Goal: Task Accomplishment & Management: Complete application form

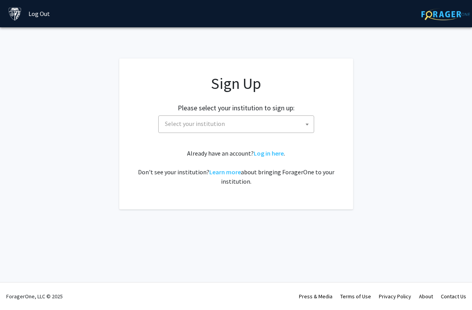
click at [301, 126] on span "Select your institution" at bounding box center [238, 124] width 152 height 16
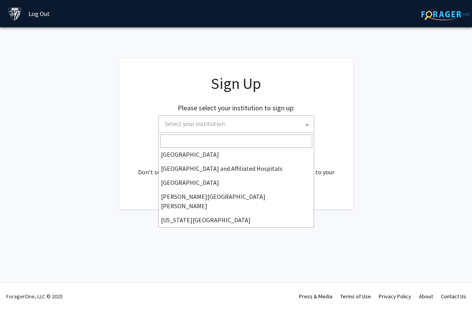
scroll to position [98, 0]
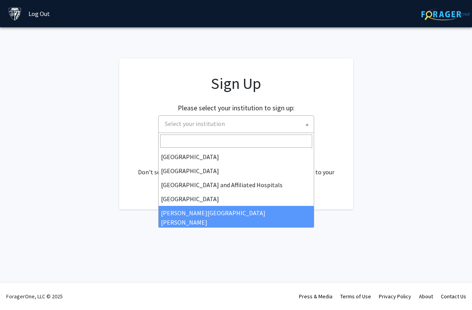
select select "1"
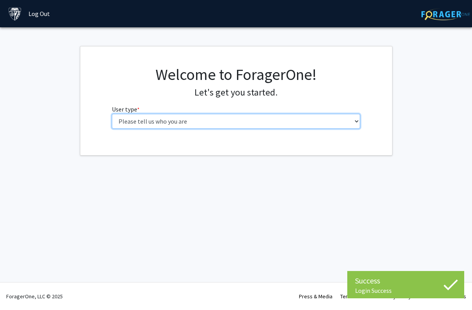
click at [275, 121] on select "Please tell us who you are Undergraduate Student Master's Student Doctoral Cand…" at bounding box center [236, 121] width 248 height 15
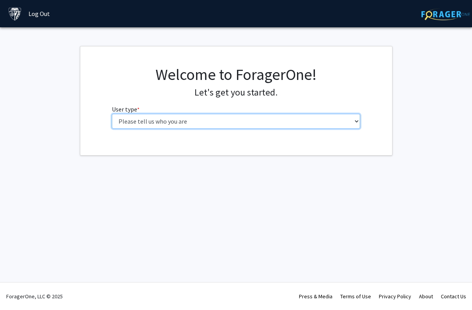
select select "2: masters"
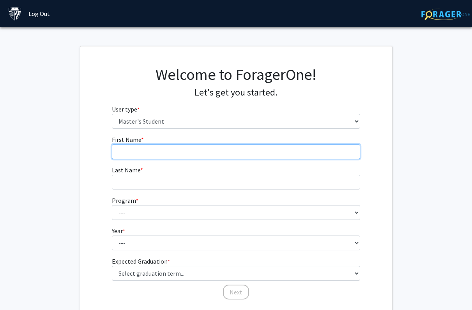
click at [266, 151] on input "First Name * required" at bounding box center [236, 151] width 248 height 15
type input "Maya"
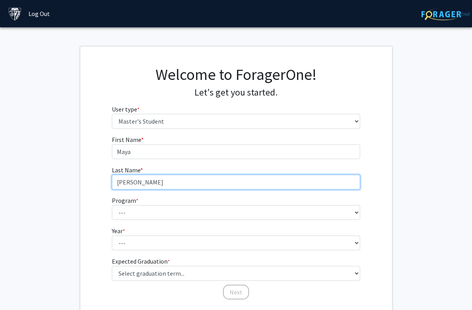
type input "[PERSON_NAME]"
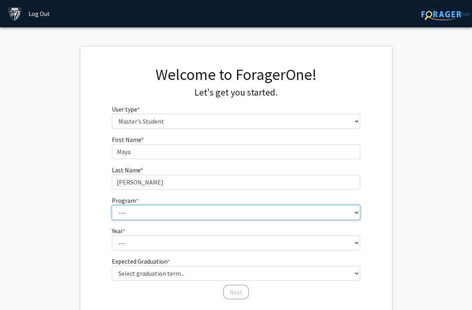
click at [236, 213] on select "--- Anatomy Education Applied and Computational Mathematics Applied Biomedical …" at bounding box center [236, 212] width 248 height 15
select select "60: 48"
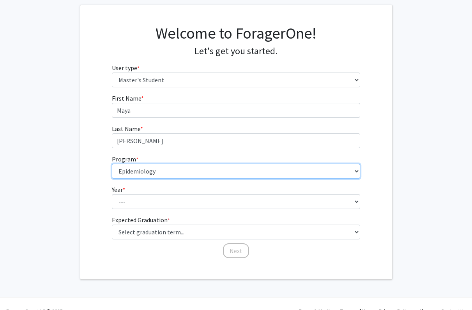
scroll to position [56, 0]
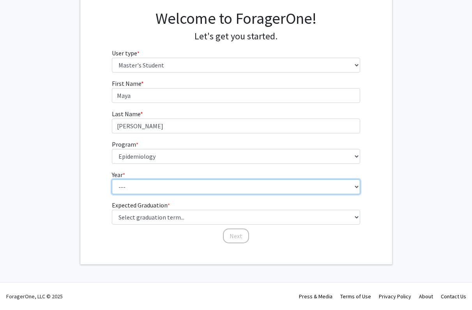
click at [263, 180] on select "--- First Year Second Year" at bounding box center [236, 186] width 248 height 15
click at [257, 191] on select "--- First Year Second Year" at bounding box center [236, 186] width 248 height 15
select select "1: first_year"
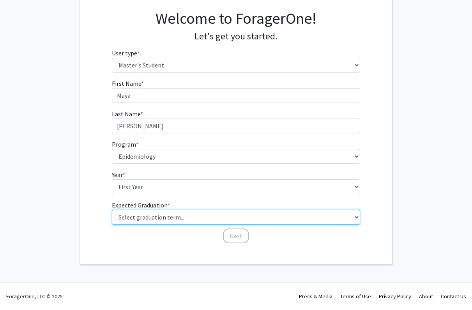
click at [243, 218] on select "Select graduation term... Spring 2025 Summer 2025 Fall 2025 Winter 2025 Spring …" at bounding box center [236, 217] width 248 height 15
select select "5: spring_2026"
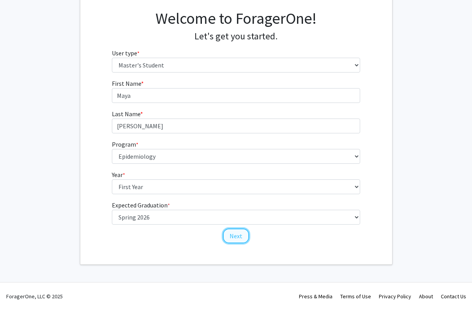
click at [241, 239] on button "Next" at bounding box center [236, 236] width 26 height 15
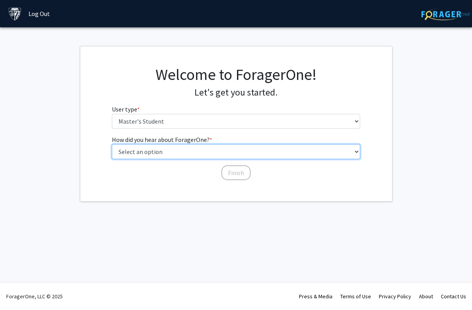
click at [239, 152] on select "Select an option Peer/student recommendation Faculty/staff recommendation Unive…" at bounding box center [236, 151] width 248 height 15
select select "3: university_website"
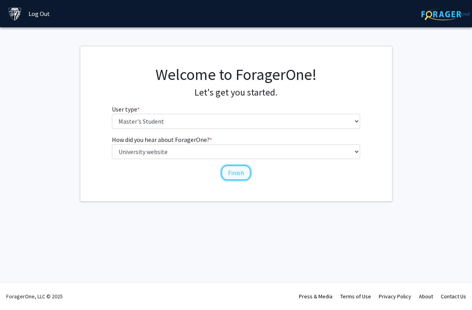
click at [238, 173] on button "Finish" at bounding box center [236, 172] width 29 height 15
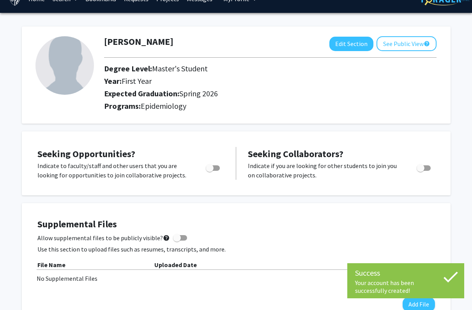
scroll to position [17, 0]
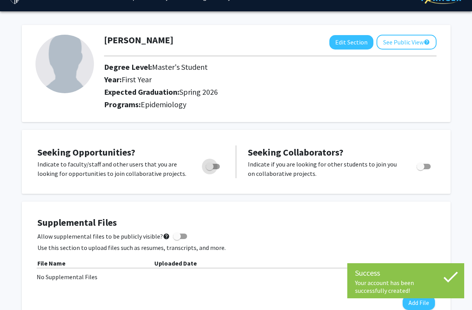
click at [218, 165] on span "Toggle" at bounding box center [213, 166] width 14 height 5
click at [210, 169] on input "Are you actively seeking opportunities?" at bounding box center [209, 169] width 0 height 0
checkbox input "true"
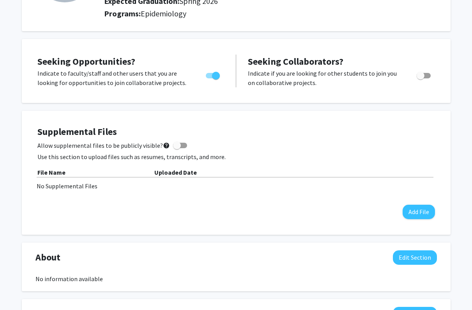
scroll to position [89, 0]
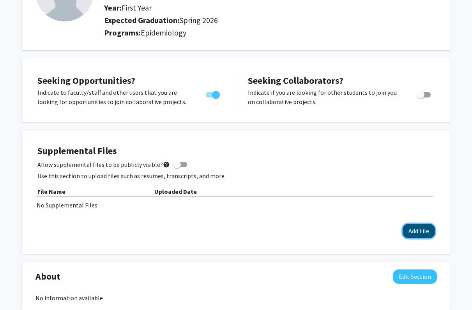
click at [412, 228] on button "Add File" at bounding box center [419, 231] width 32 height 14
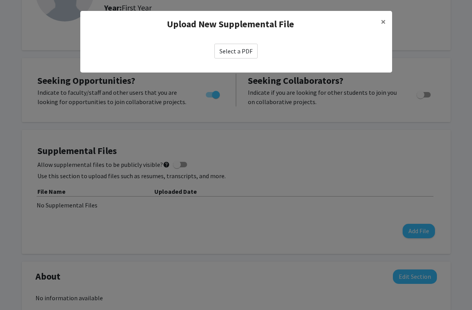
click at [250, 54] on label "Select a PDF" at bounding box center [236, 51] width 43 height 15
click at [0, 0] on input "Select a PDF" at bounding box center [0, 0] width 0 height 0
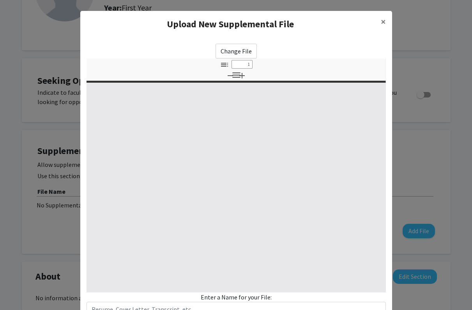
select select "custom"
type input "0"
select select "custom"
type input "1"
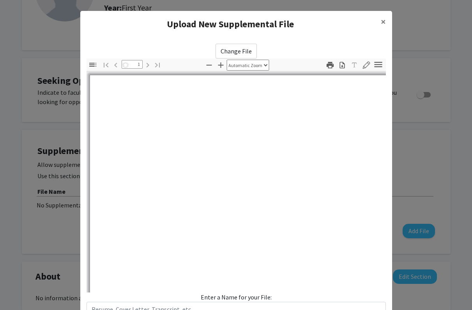
select select "auto"
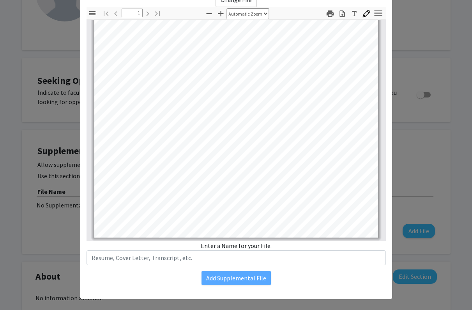
scroll to position [59, 0]
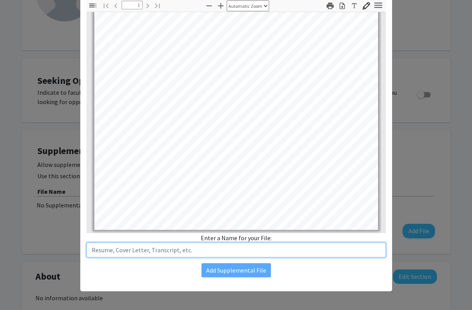
click at [255, 246] on input "text" at bounding box center [237, 250] width 300 height 15
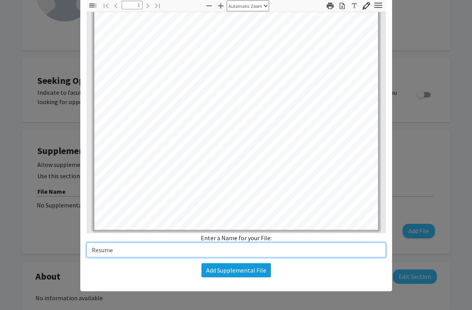
type input "Resume"
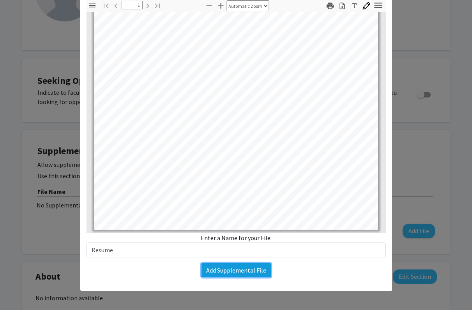
click at [249, 268] on button "Add Supplemental File" at bounding box center [236, 270] width 69 height 14
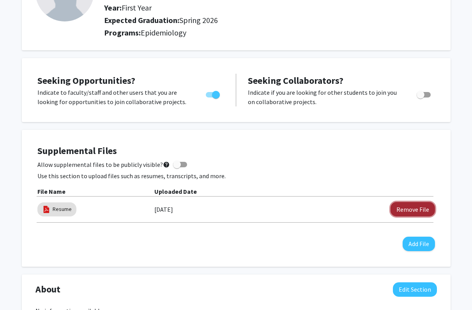
click at [401, 207] on button "Remove File" at bounding box center [413, 209] width 44 height 14
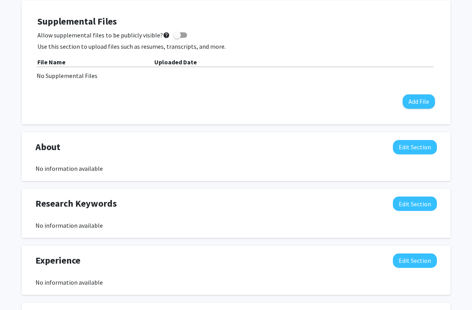
scroll to position [234, 0]
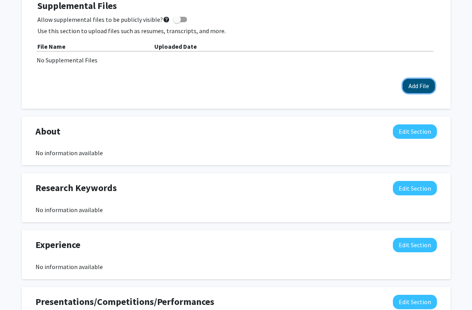
click at [410, 88] on button "Add File" at bounding box center [419, 86] width 32 height 14
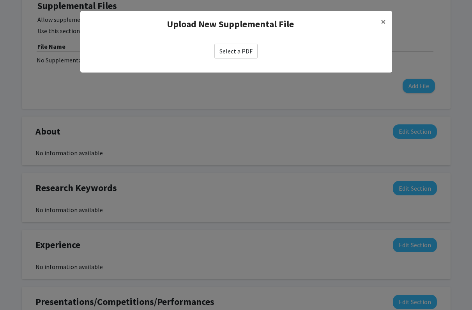
click at [234, 49] on label "Select a PDF" at bounding box center [236, 51] width 43 height 15
click at [0, 0] on input "Select a PDF" at bounding box center [0, 0] width 0 height 0
select select "custom"
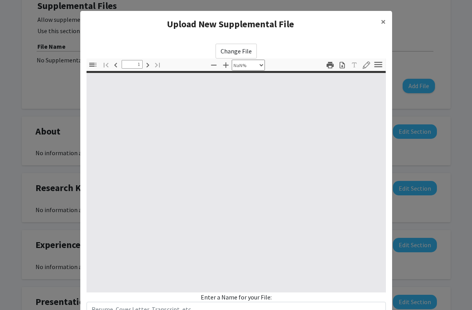
type input "0"
select select "custom"
type input "1"
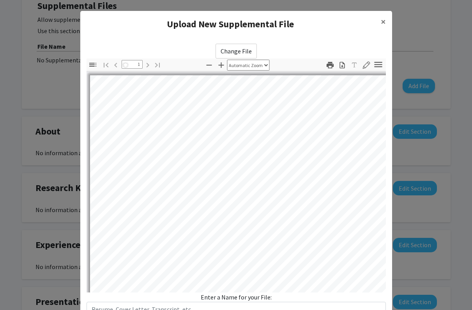
select select "auto"
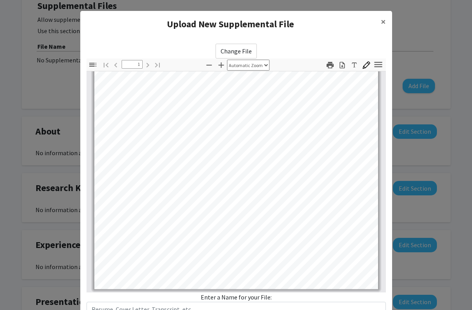
scroll to position [59, 0]
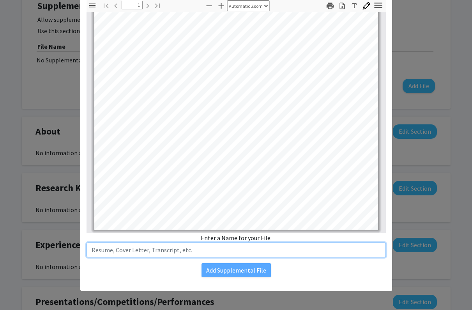
click at [217, 248] on input "text" at bounding box center [237, 250] width 300 height 15
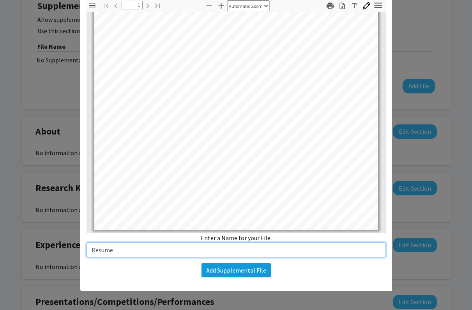
type input "Resume"
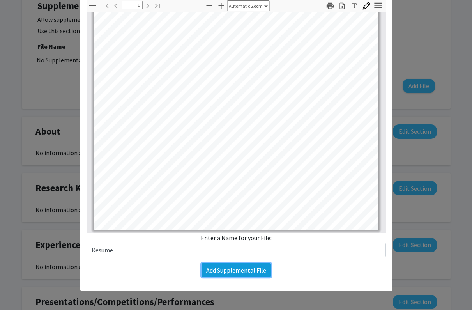
click at [249, 274] on button "Add Supplemental File" at bounding box center [236, 270] width 69 height 14
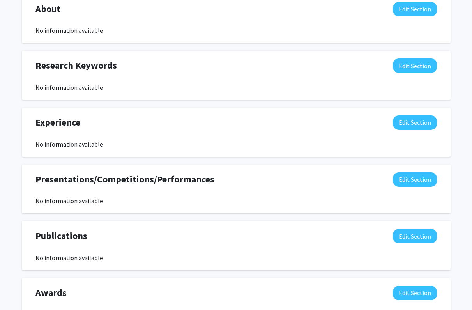
scroll to position [0, 0]
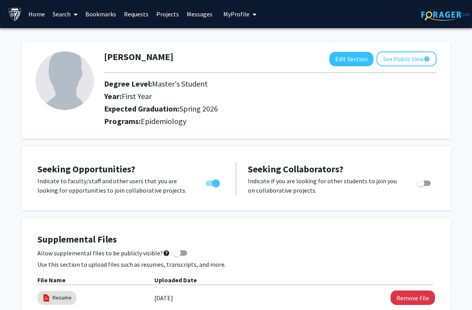
click at [167, 14] on link "Projects" at bounding box center [168, 13] width 30 height 27
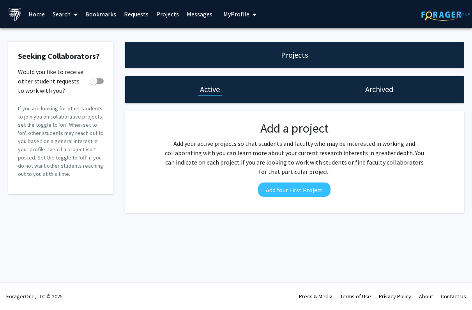
click at [103, 12] on link "Bookmarks" at bounding box center [101, 13] width 39 height 27
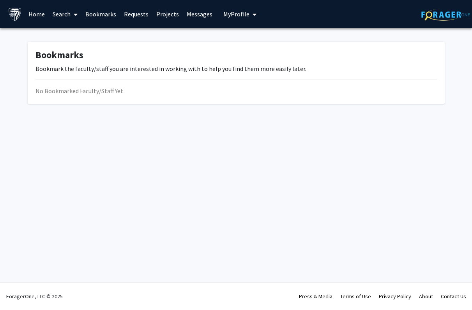
click at [69, 10] on link "Search" at bounding box center [65, 13] width 33 height 27
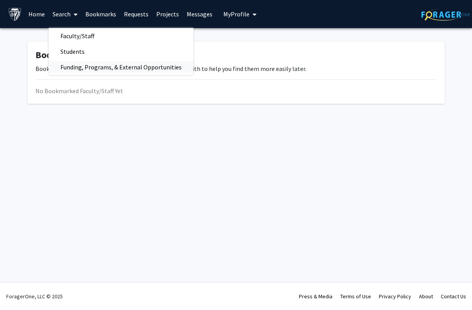
click at [72, 66] on span "Funding, Programs, & External Opportunities" at bounding box center [121, 67] width 145 height 16
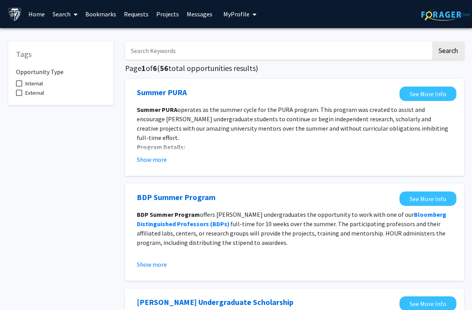
click at [66, 12] on link "Search" at bounding box center [65, 13] width 33 height 27
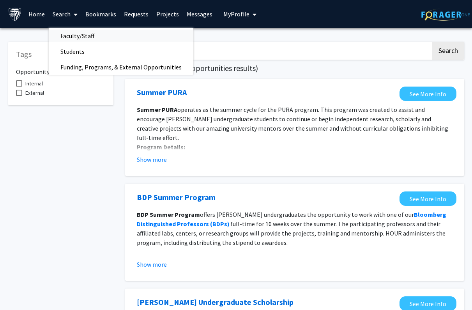
click at [71, 32] on span "Faculty/Staff" at bounding box center [77, 36] width 57 height 16
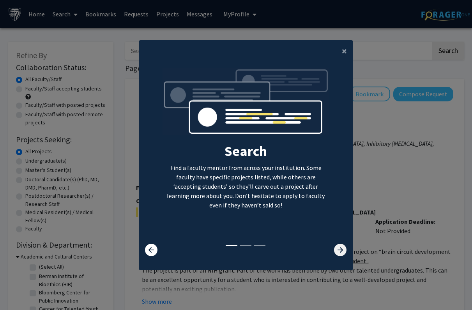
click at [339, 251] on icon at bounding box center [340, 250] width 12 height 12
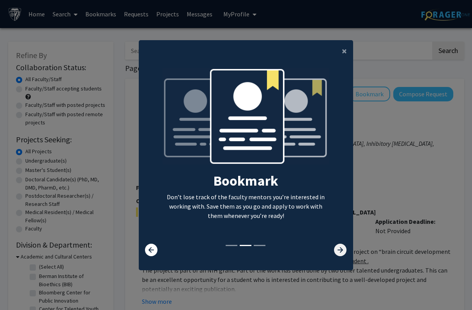
click at [339, 251] on icon at bounding box center [340, 250] width 12 height 12
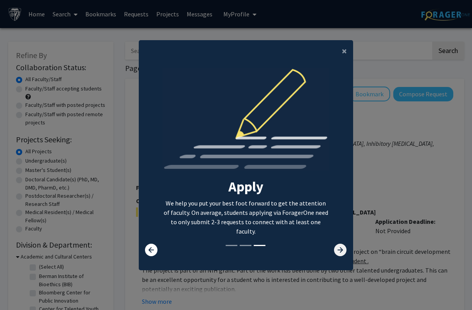
click at [339, 251] on icon at bounding box center [340, 250] width 12 height 12
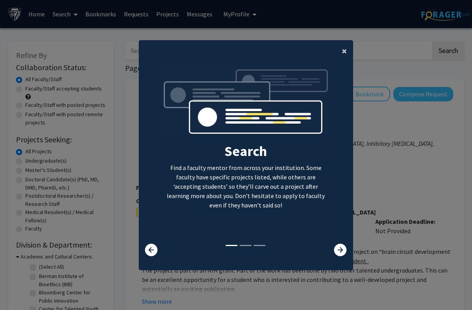
click at [346, 47] on span "×" at bounding box center [344, 51] width 5 height 12
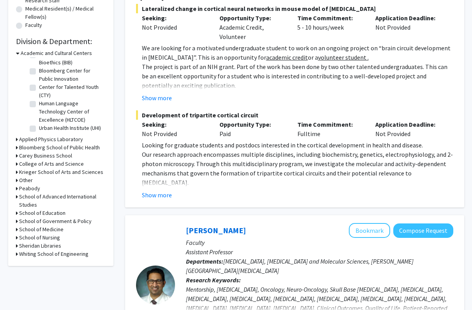
scroll to position [204, 0]
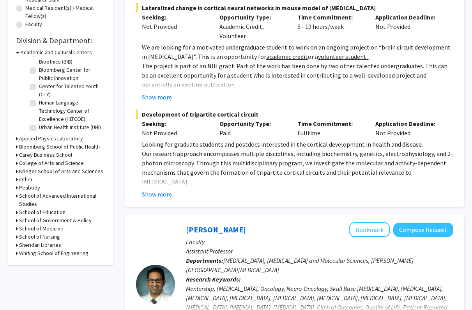
click at [56, 147] on h3 "Bloomberg School of Public Health" at bounding box center [59, 147] width 81 height 8
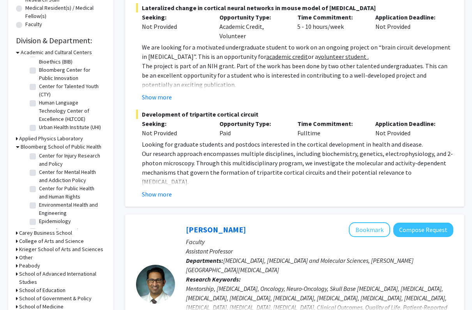
scroll to position [218, 0]
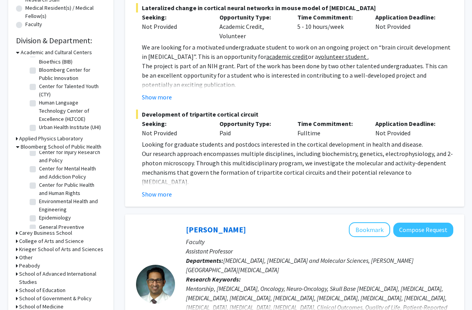
click at [61, 217] on label "Epidemiology" at bounding box center [55, 218] width 32 height 8
click at [44, 217] on input "Epidemiology" at bounding box center [41, 216] width 5 height 5
checkbox input "true"
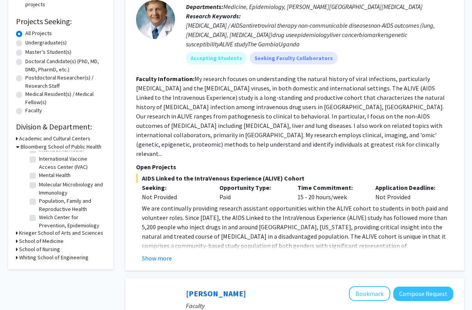
scroll to position [249, 0]
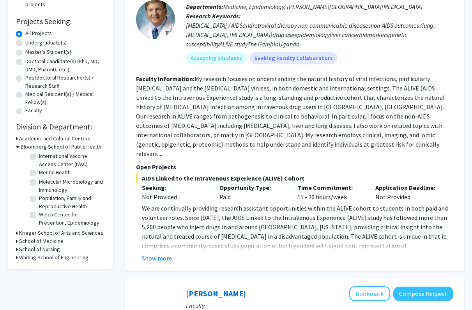
click at [65, 201] on label "Population, Family and Reproductive Health" at bounding box center [71, 202] width 65 height 16
click at [44, 199] on input "Population, Family and Reproductive Health" at bounding box center [41, 196] width 5 height 5
checkbox input "true"
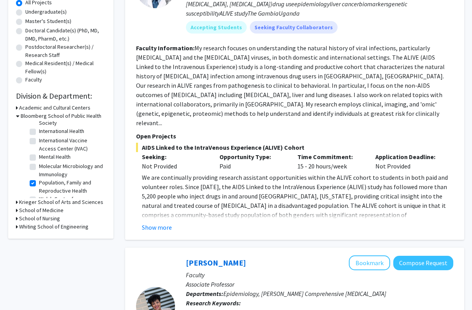
scroll to position [282, 0]
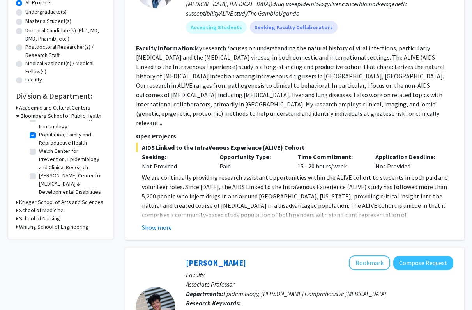
click at [130, 186] on div "[PERSON_NAME] Bookmark Compose Request Faculty Professor Departments: Medicine,…" at bounding box center [294, 85] width 339 height 310
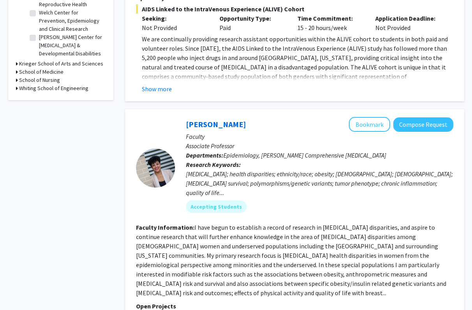
scroll to position [289, 0]
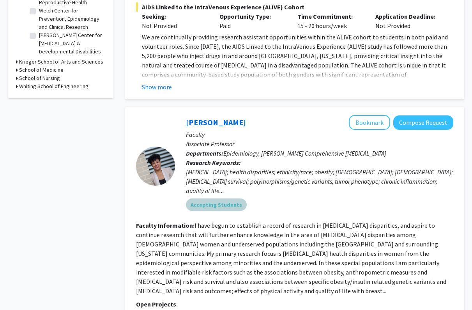
click at [211, 199] on mat-chip "Accepting Students" at bounding box center [216, 205] width 61 height 12
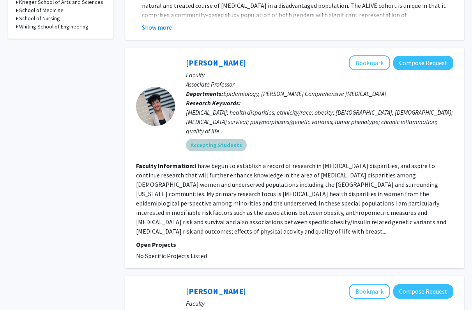
scroll to position [320, 0]
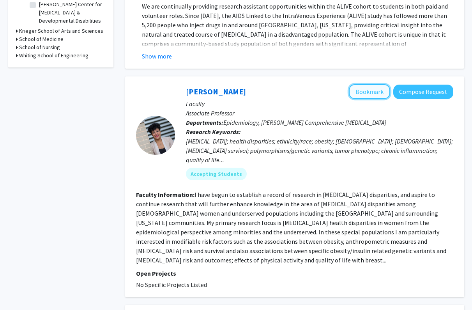
click at [369, 84] on button "Bookmark" at bounding box center [369, 91] width 41 height 15
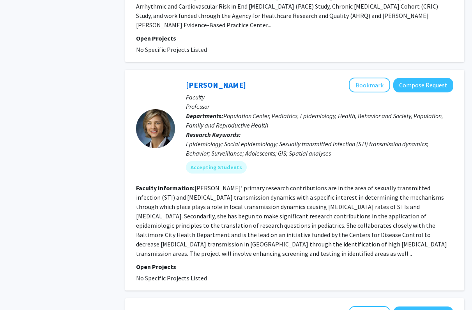
scroll to position [782, 0]
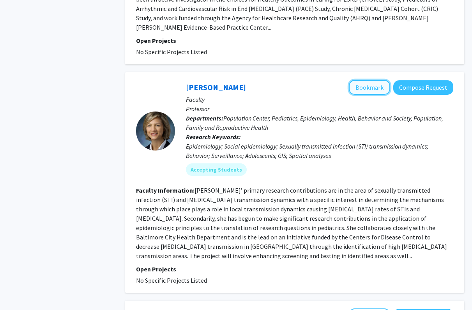
click at [373, 80] on button "Bookmark" at bounding box center [369, 87] width 41 height 15
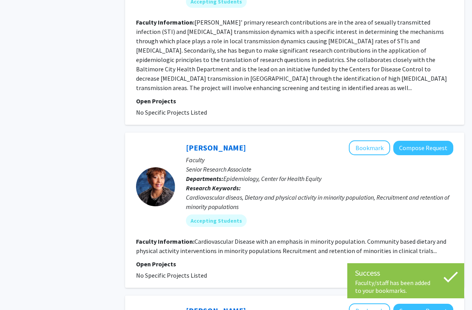
scroll to position [950, 0]
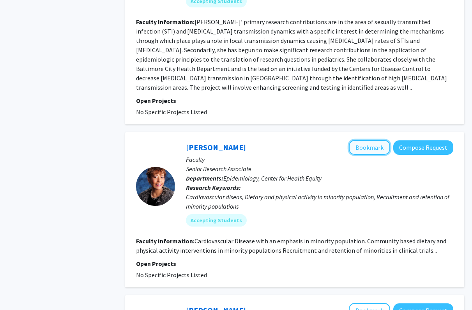
click at [378, 140] on button "Bookmark" at bounding box center [369, 147] width 41 height 15
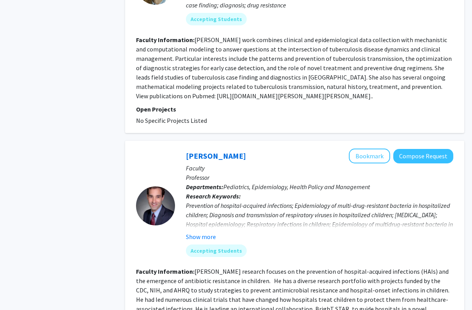
scroll to position [1778, 0]
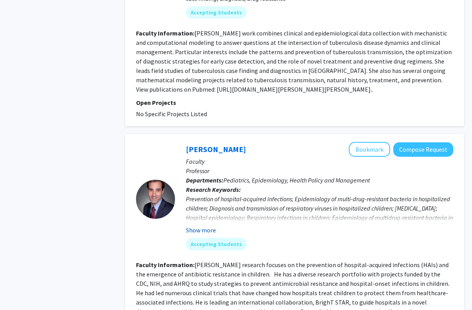
click at [211, 225] on button "Show more" at bounding box center [201, 229] width 30 height 9
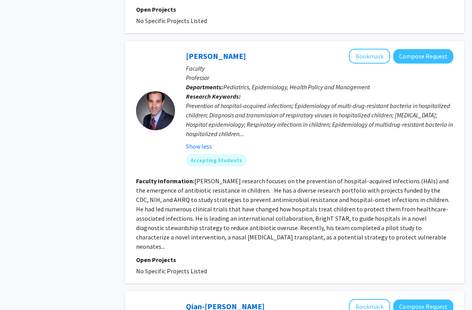
scroll to position [1997, 0]
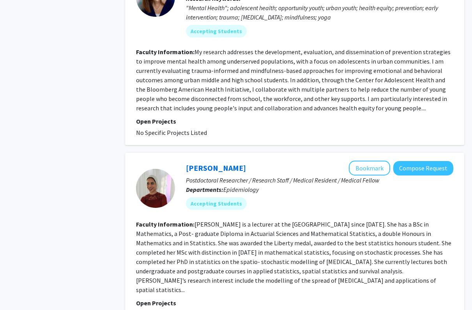
scroll to position [1884, 0]
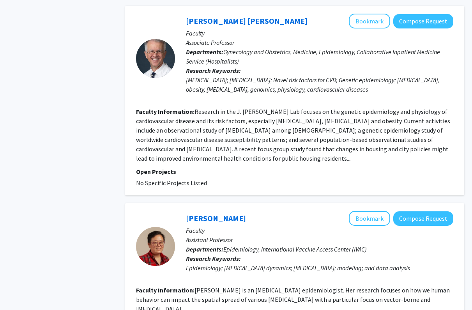
scroll to position [420, 0]
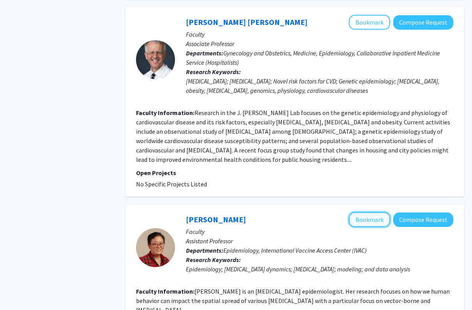
click at [359, 226] on button "Bookmark" at bounding box center [369, 219] width 41 height 15
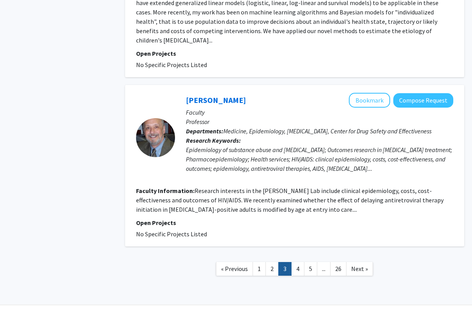
scroll to position [1418, 0]
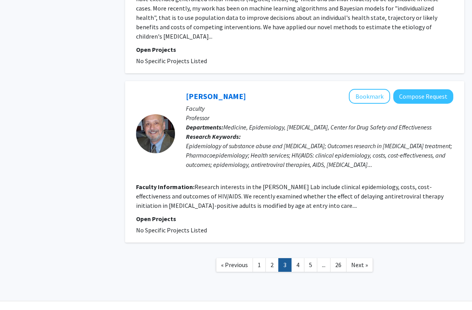
click at [291, 258] on link "3" at bounding box center [285, 265] width 13 height 14
click at [297, 258] on link "4" at bounding box center [297, 265] width 13 height 14
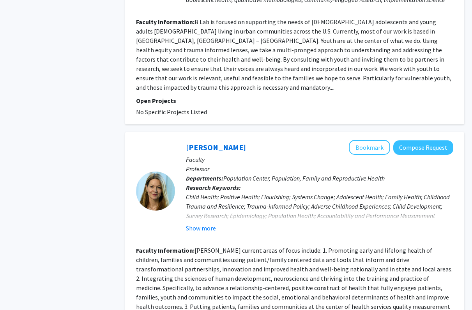
scroll to position [1748, 0]
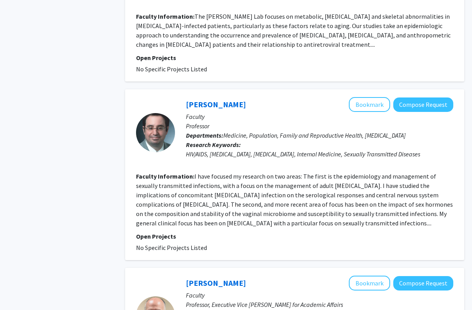
scroll to position [1065, 0]
